Goal: Task Accomplishment & Management: Manage account settings

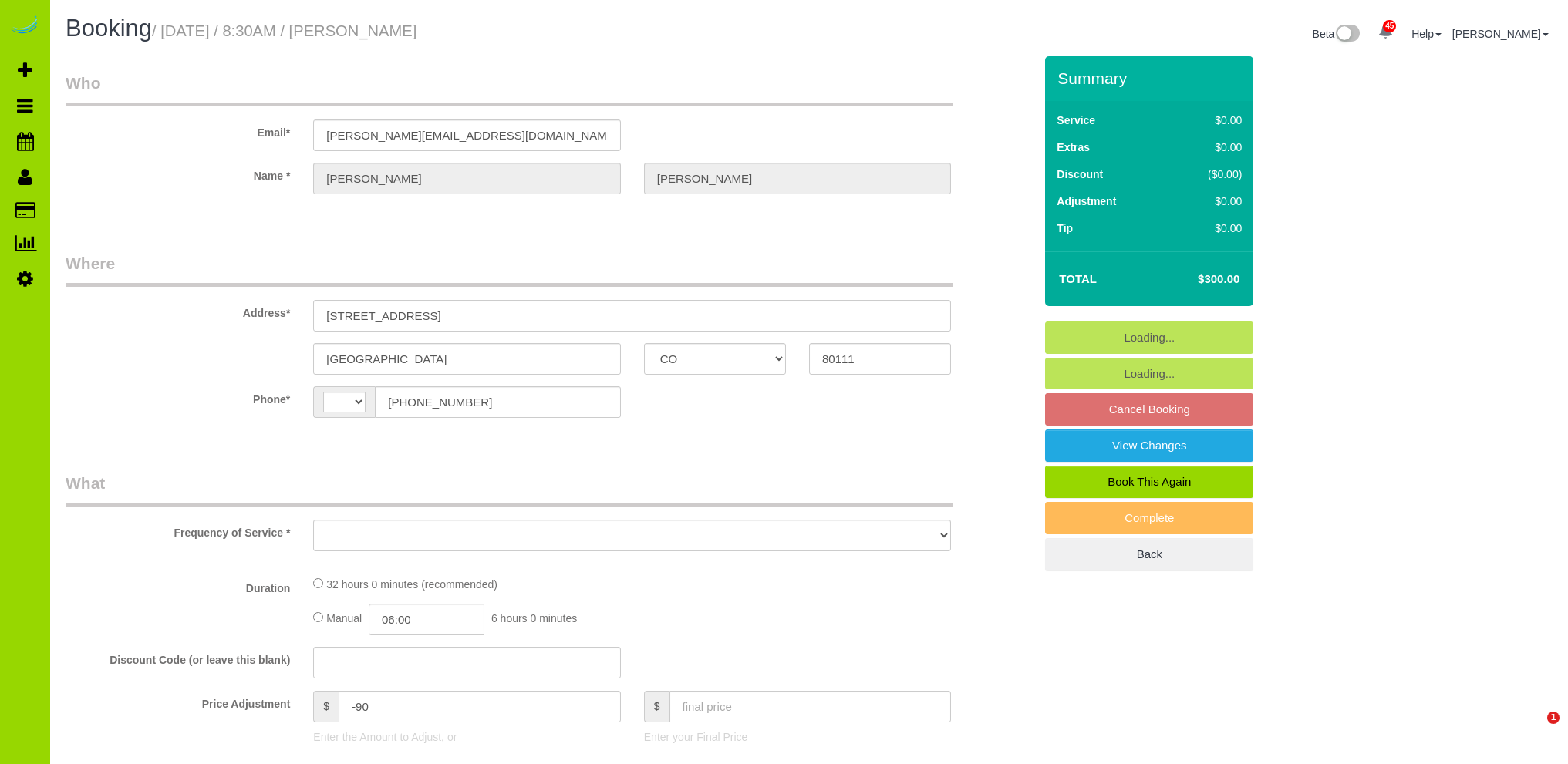
select select "CO"
select select "string:[GEOGRAPHIC_DATA]"
select select "object:1072"
select select "4"
select select "number:6"
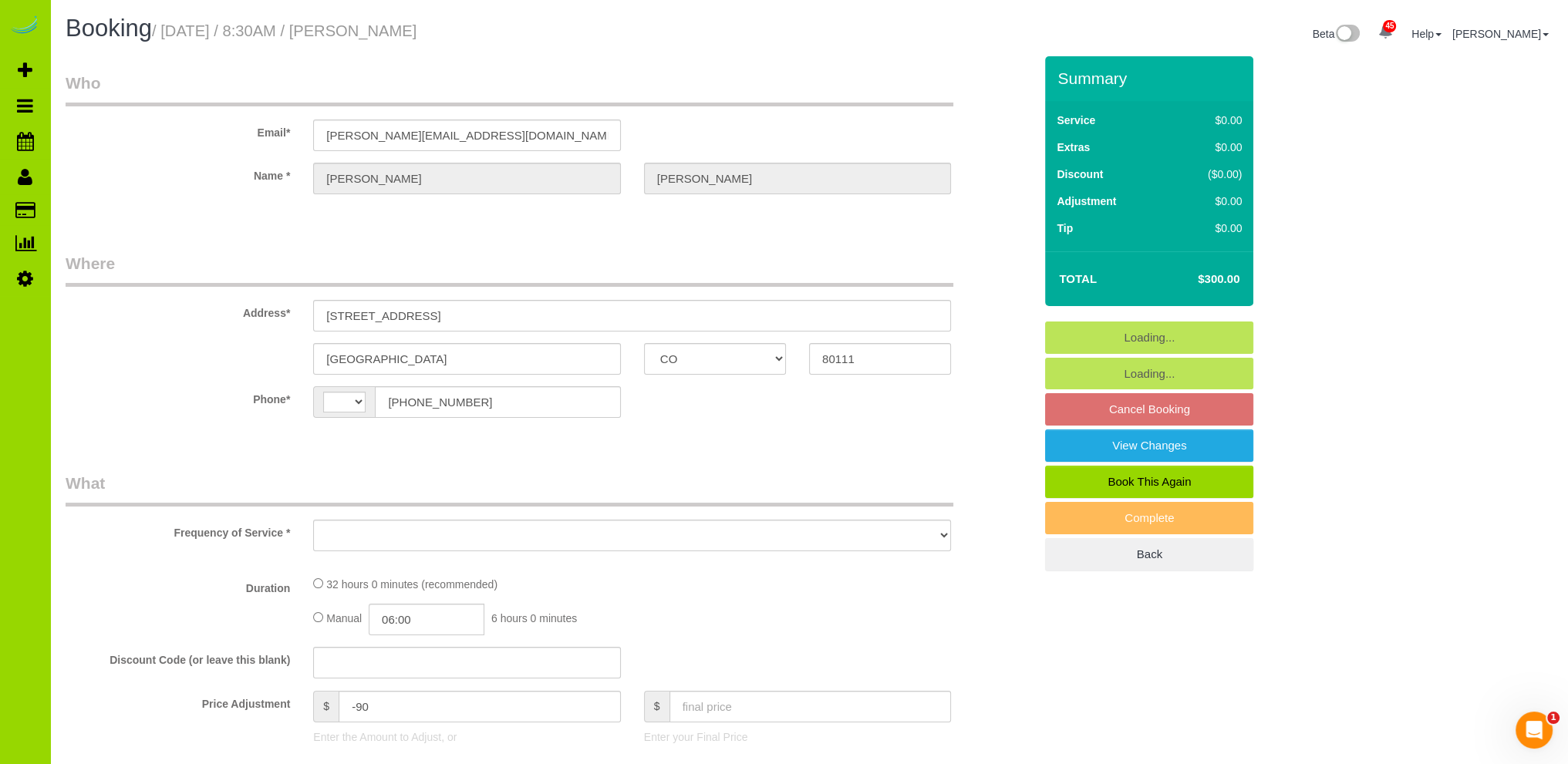
select select "number:20"
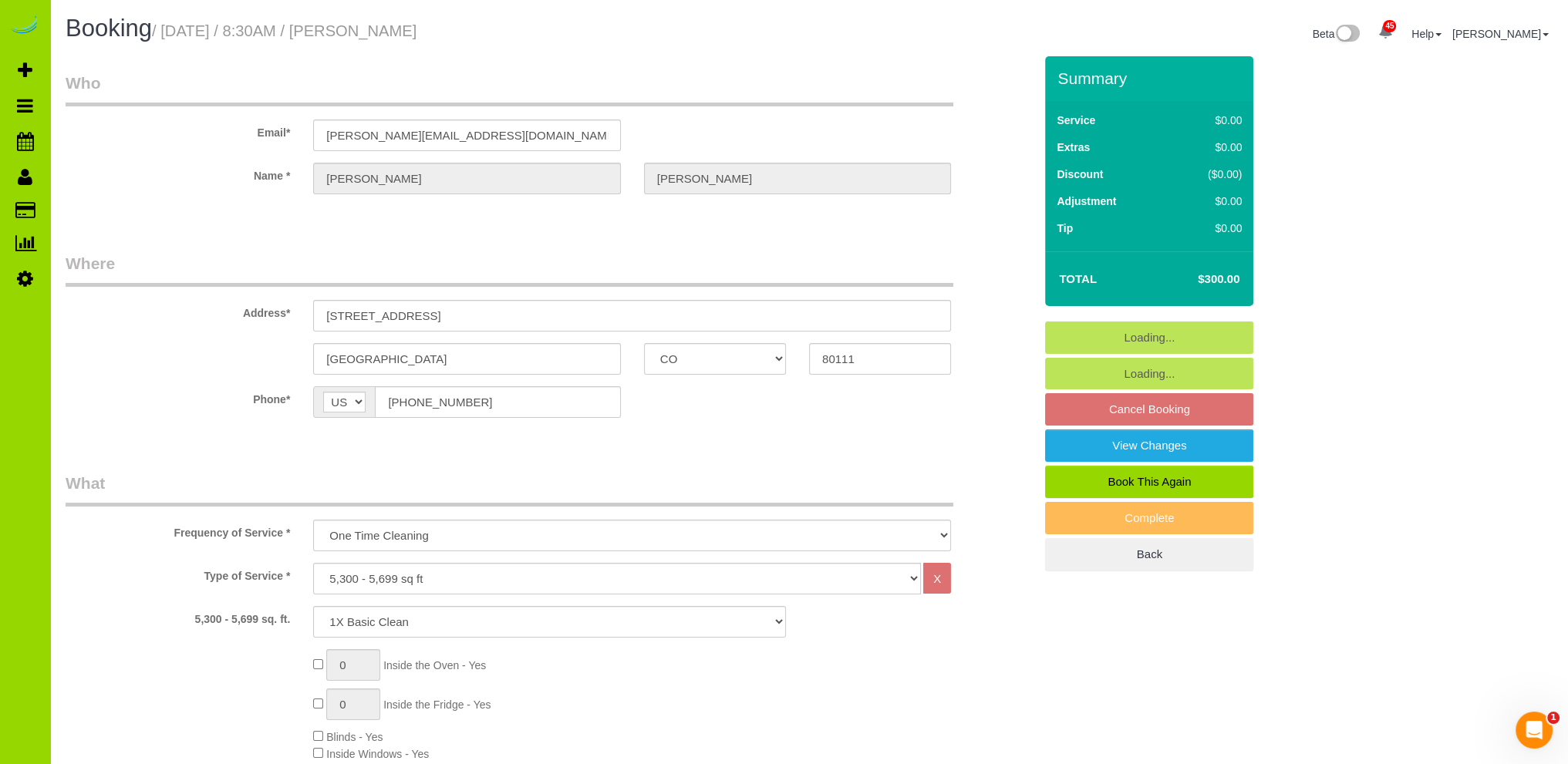
select select "object:1221"
select select "4"
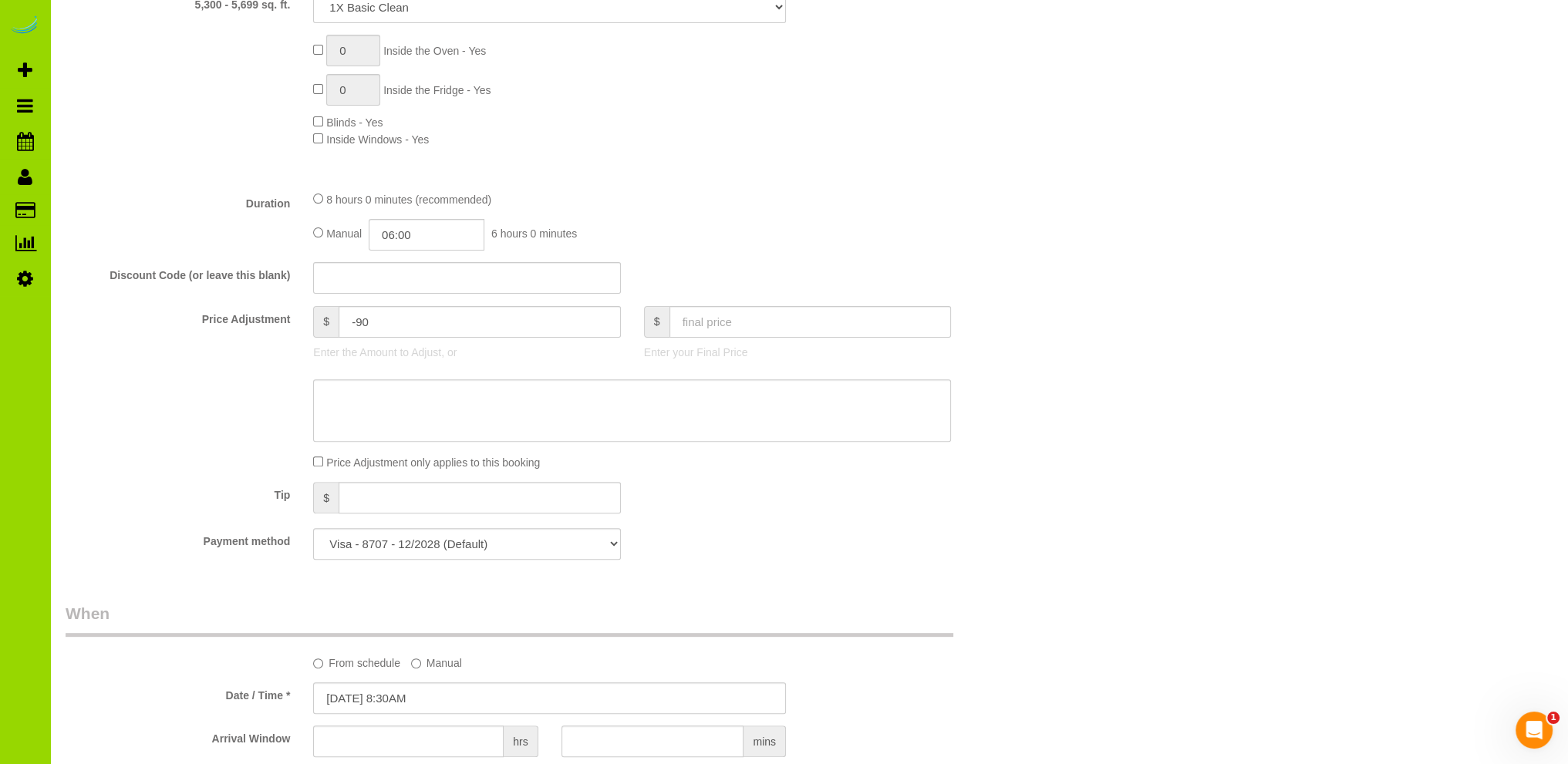
scroll to position [617, 0]
drag, startPoint x: 403, startPoint y: 234, endPoint x: 399, endPoint y: 241, distance: 8.1
click at [403, 233] on input "06:00" at bounding box center [427, 233] width 116 height 32
type input "03:00"
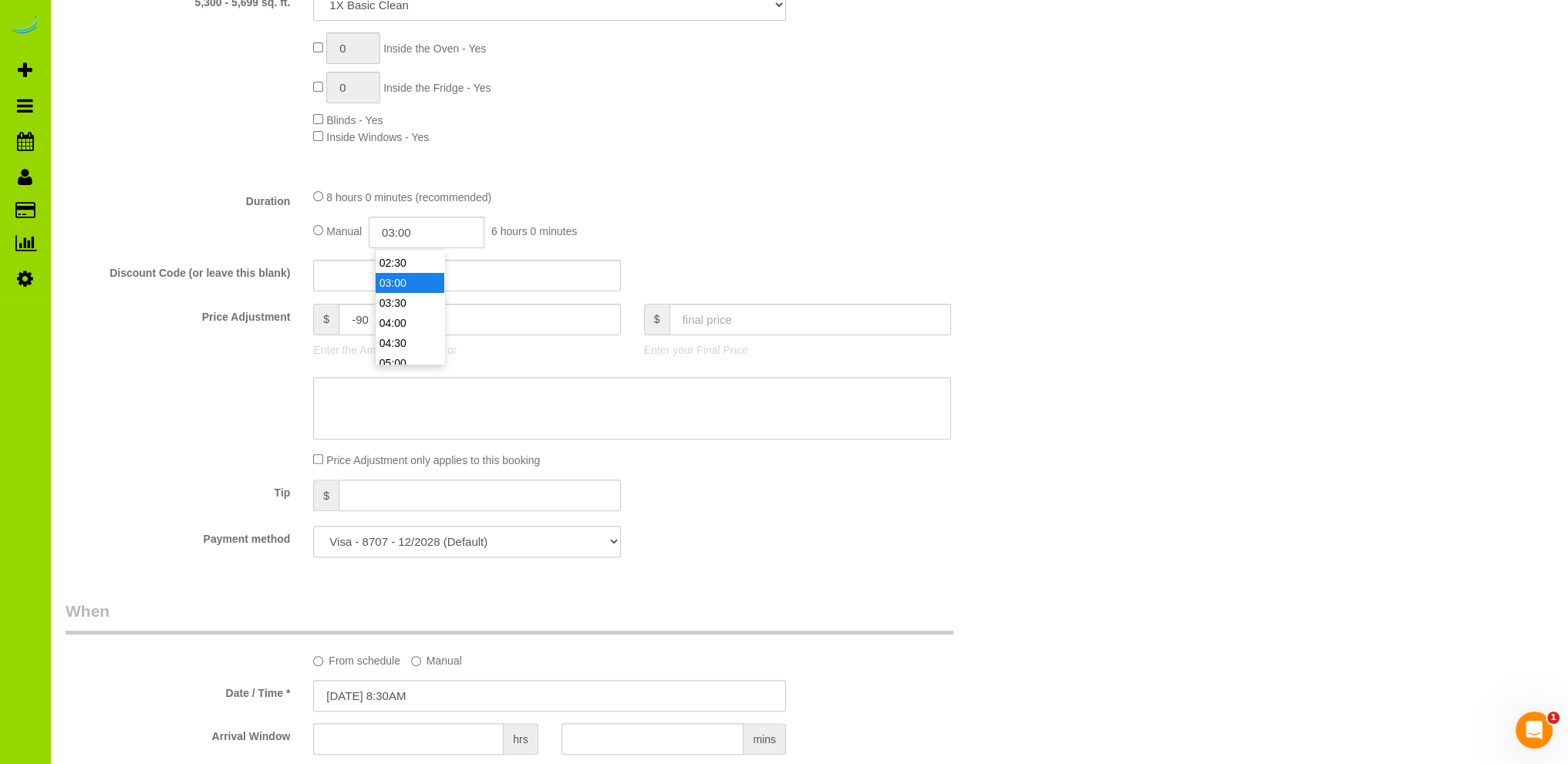
click at [415, 274] on li "03:00" at bounding box center [410, 283] width 69 height 20
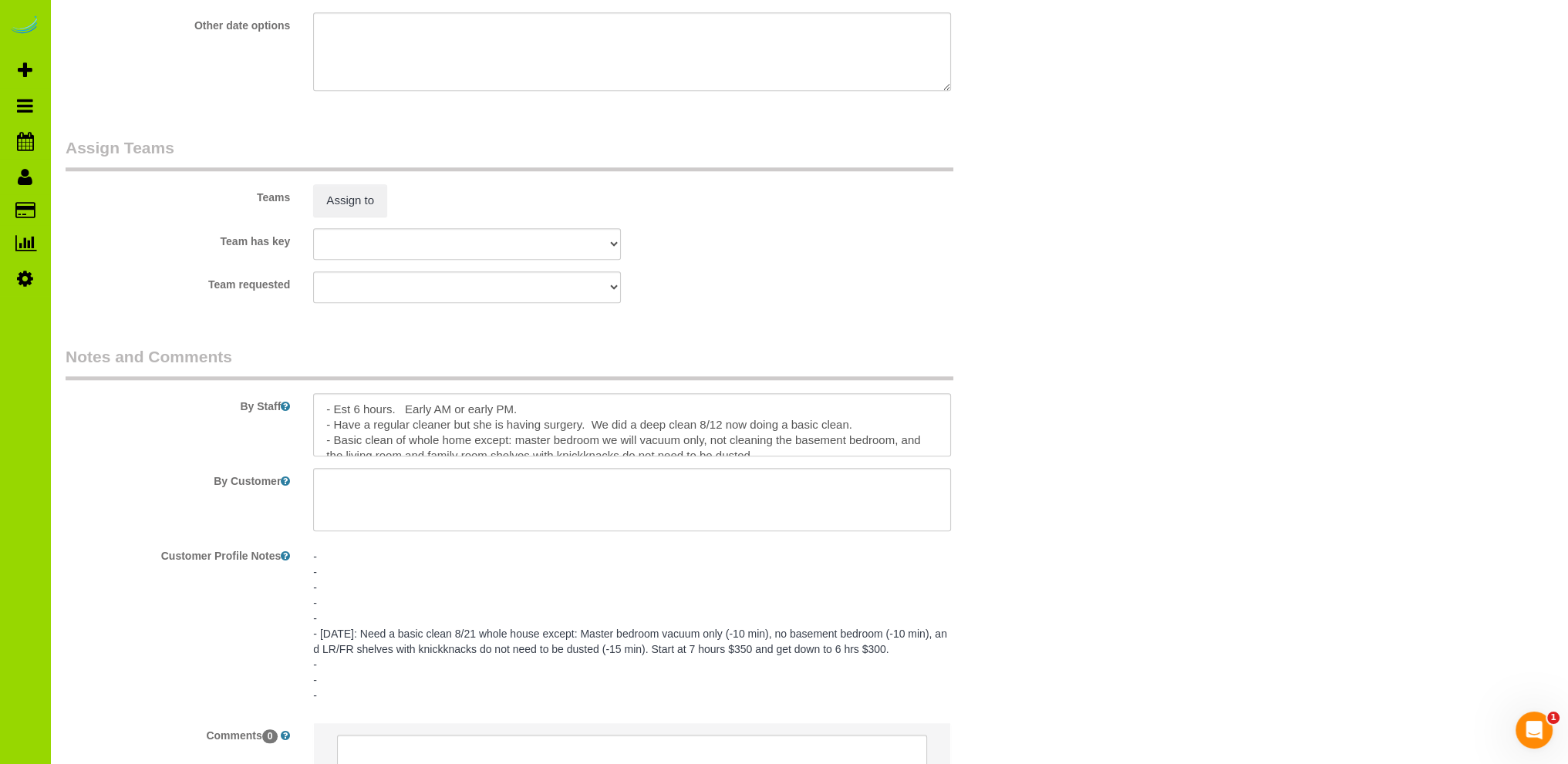
scroll to position [2159, 0]
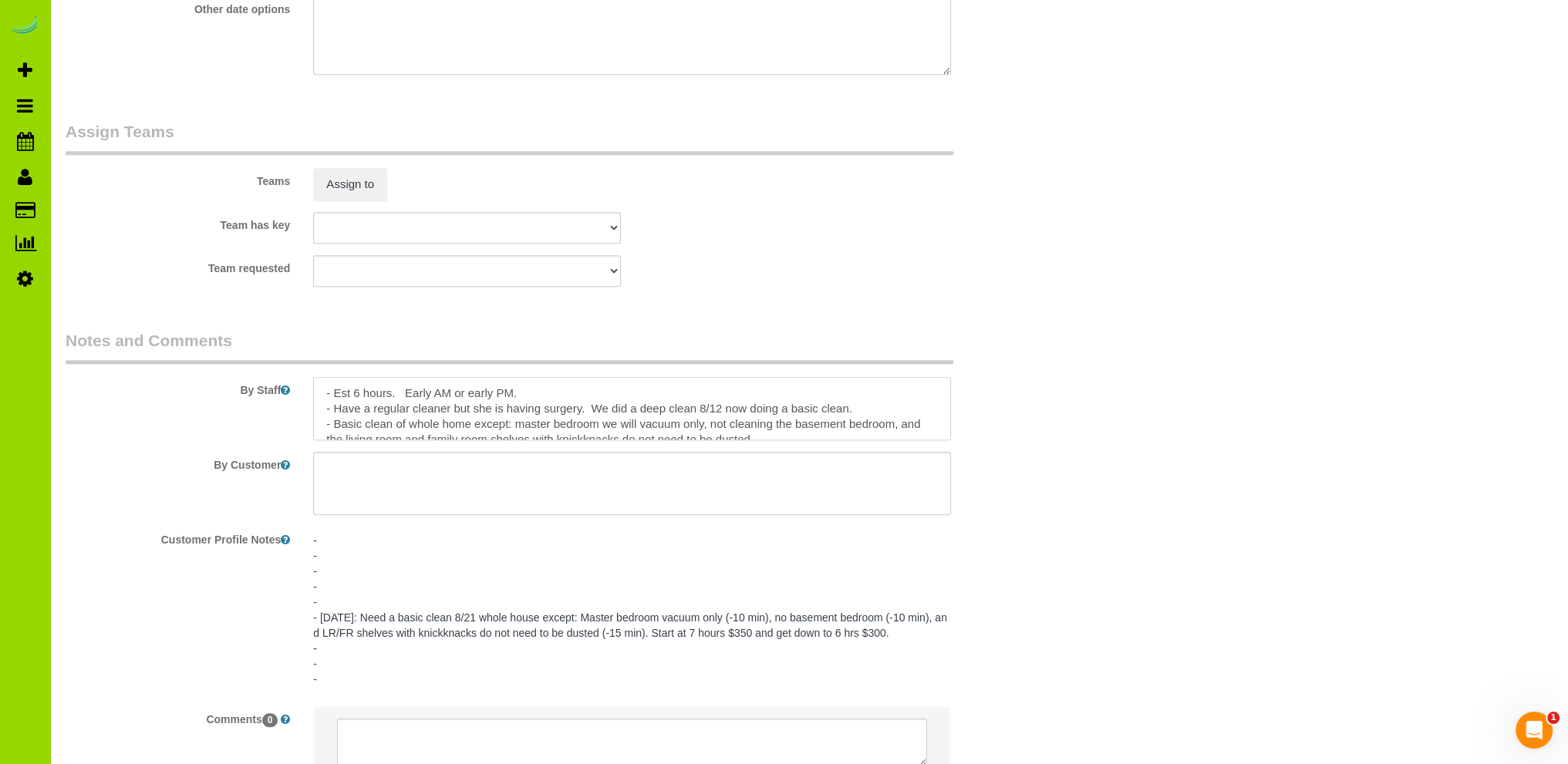
click at [551, 395] on textarea at bounding box center [632, 408] width 638 height 63
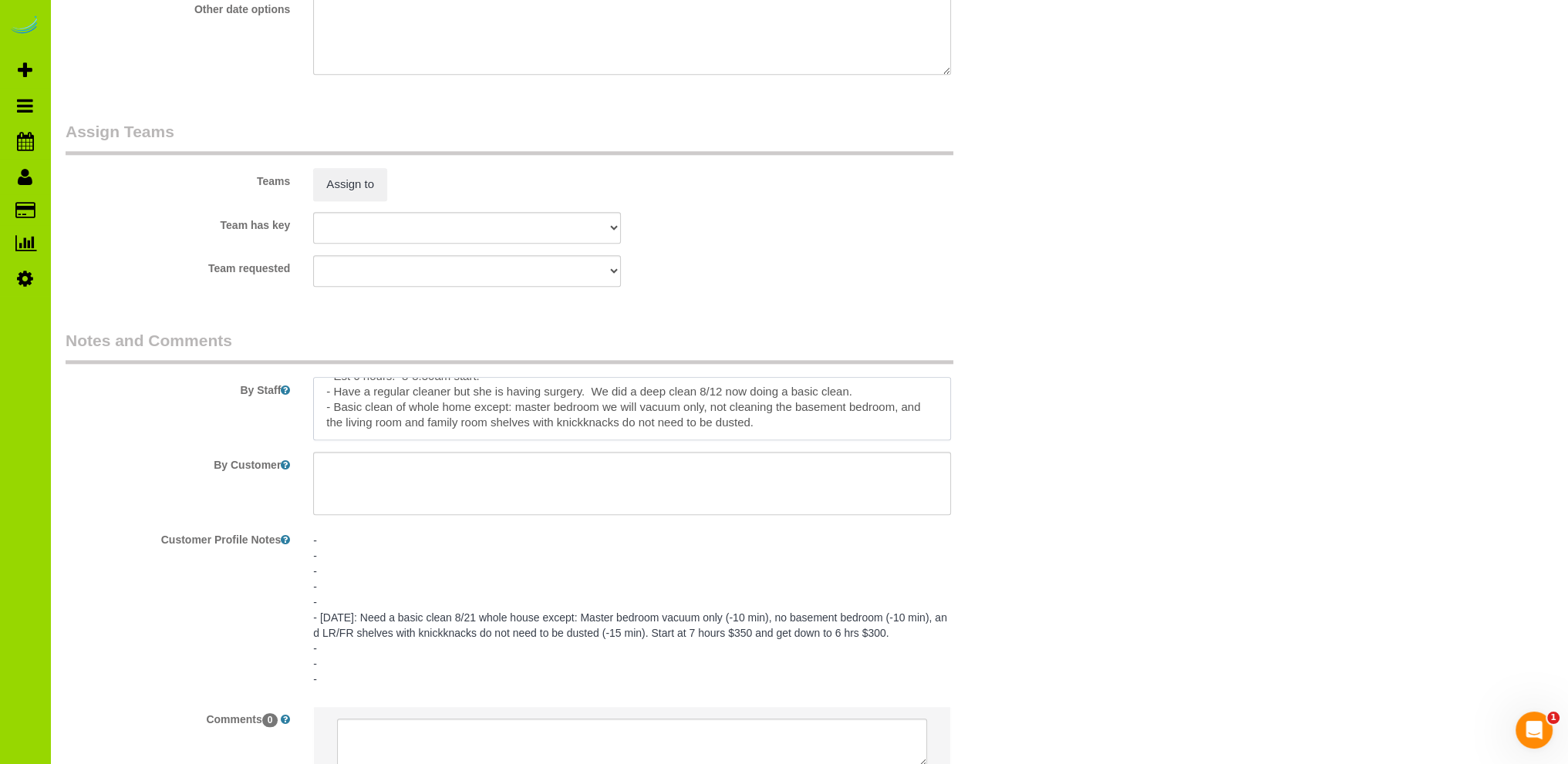
scroll to position [31, 0]
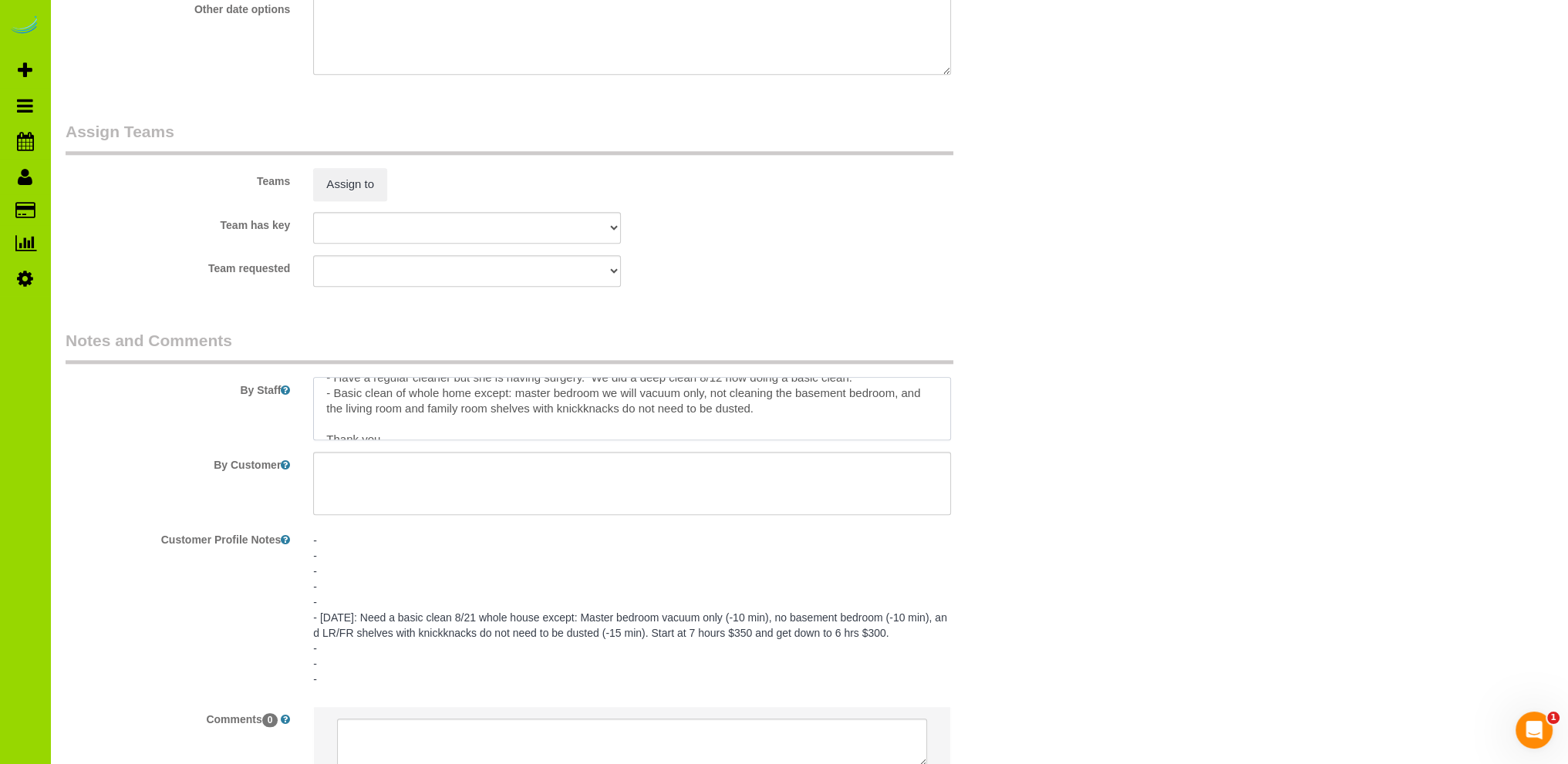
click at [419, 433] on textarea at bounding box center [632, 408] width 638 height 63
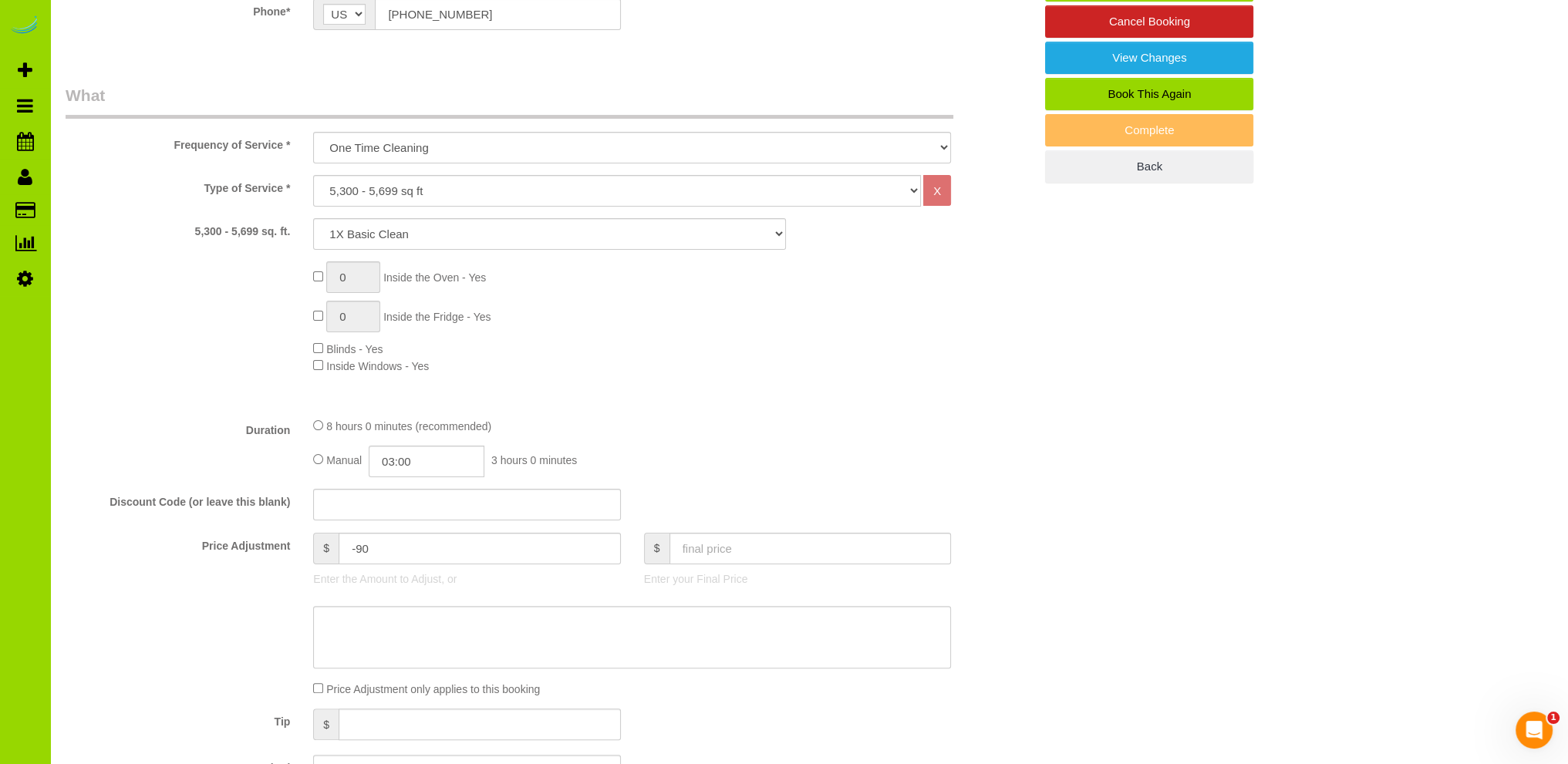
scroll to position [155, 0]
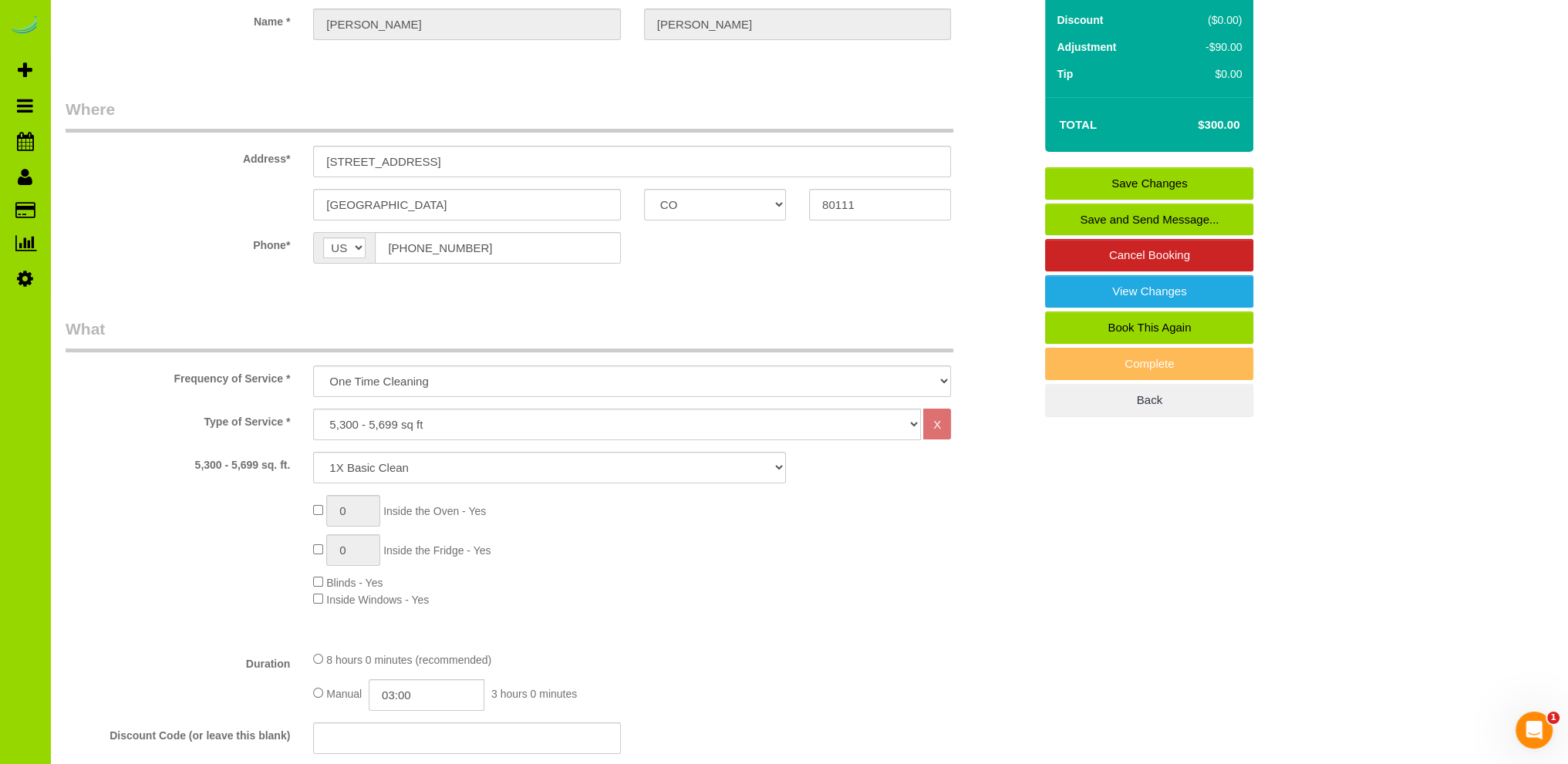
type textarea "- Est 6 hours. 8-8:30am start. - Have a regular cleaner but she is having surge…"
click at [1097, 176] on link "Save Changes" at bounding box center [1149, 184] width 208 height 32
